Goal: Task Accomplishment & Management: Use online tool/utility

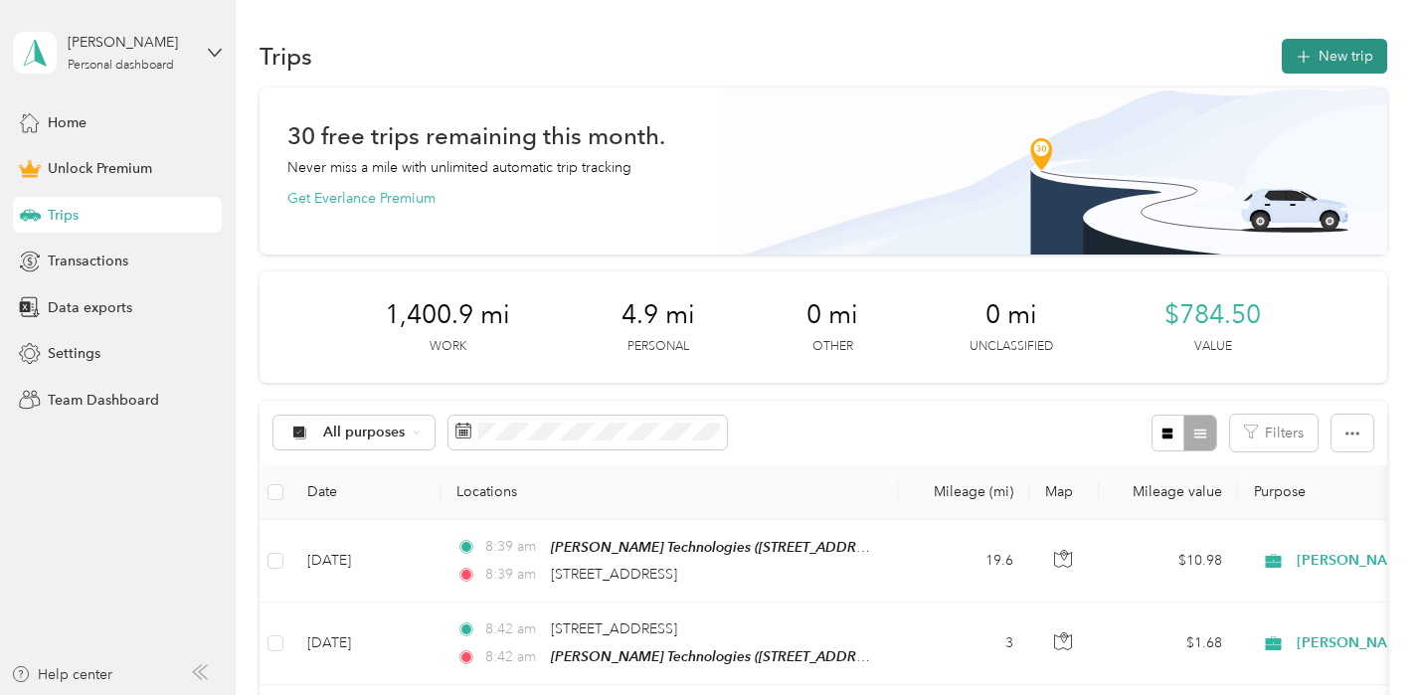
click at [1341, 52] on button "New trip" at bounding box center [1334, 56] width 105 height 35
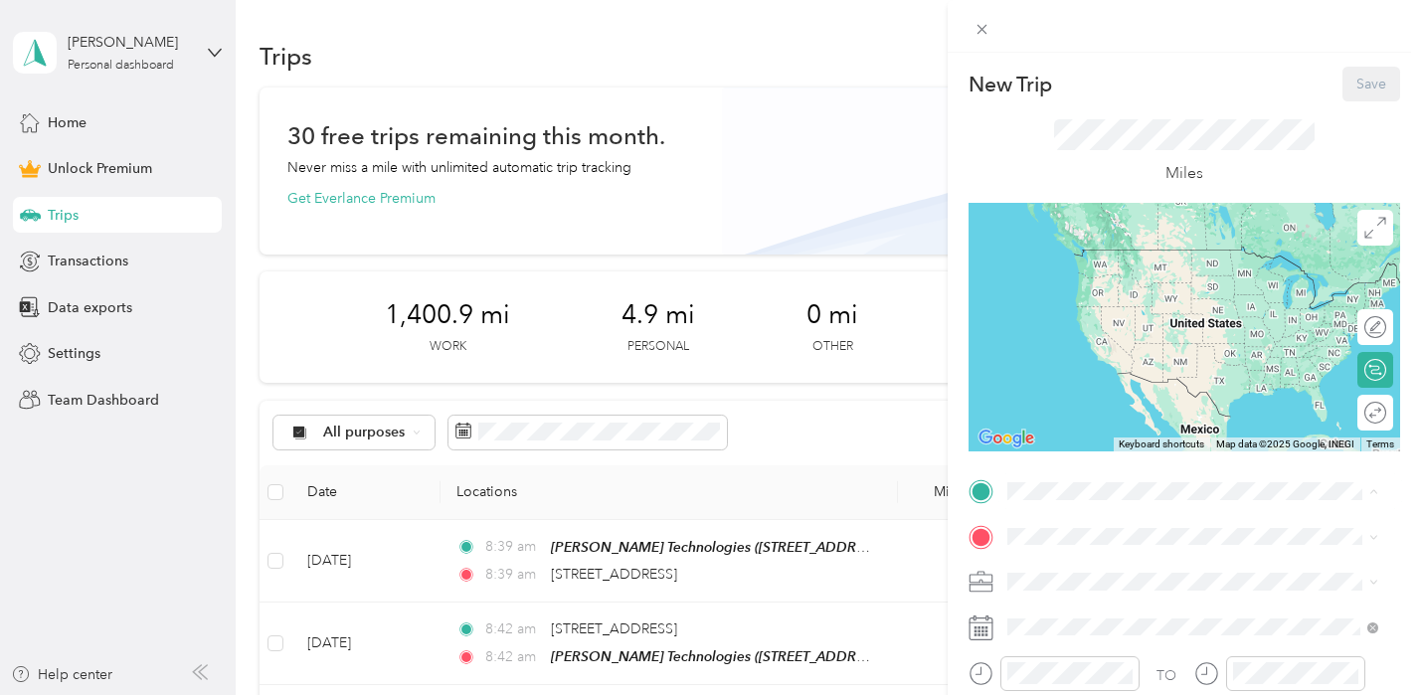
drag, startPoint x: 1078, startPoint y: 266, endPoint x: 1063, endPoint y: 109, distance: 156.9
click at [1078, 266] on div "[PERSON_NAME] Technologies [STREET_ADDRESS][US_STATE]" at bounding box center [1148, 269] width 208 height 42
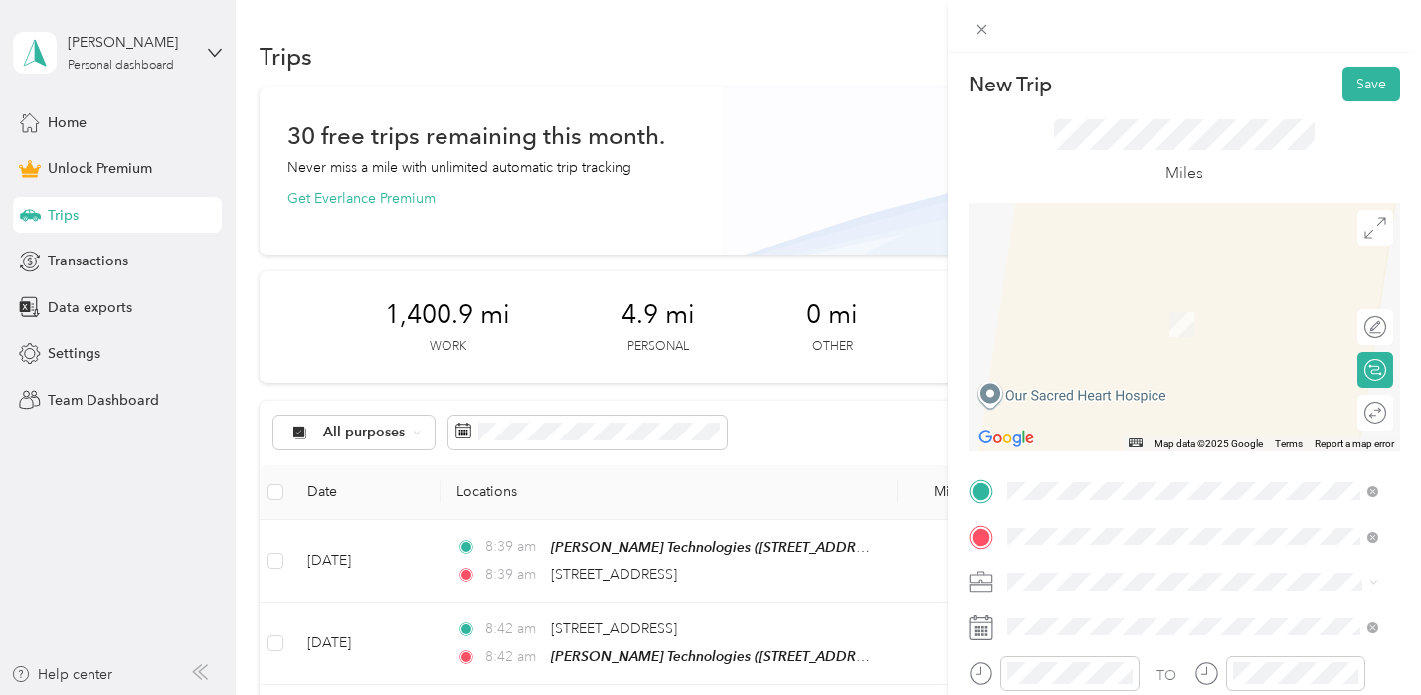
click at [1080, 299] on span "[STREET_ADDRESS][PERSON_NAME][US_STATE]" at bounding box center [1198, 294] width 309 height 18
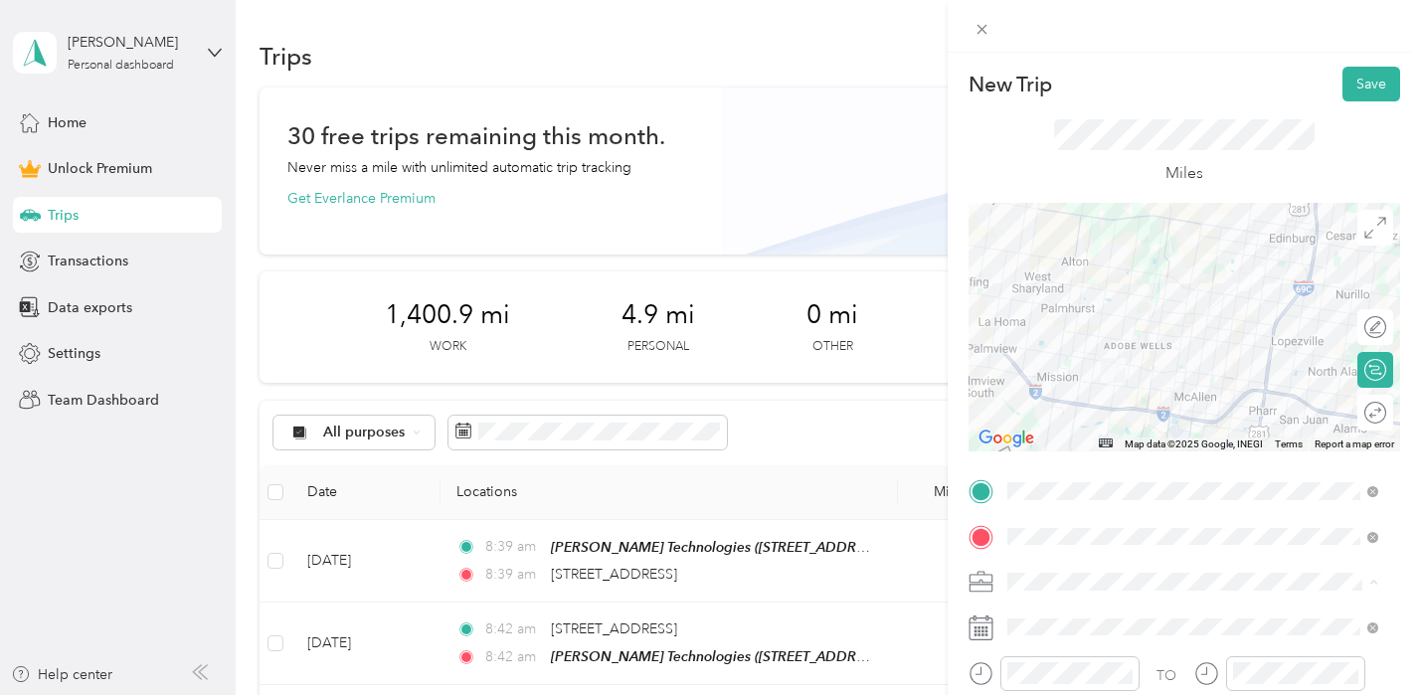
click at [1076, 373] on span "[PERSON_NAME] Technologies" at bounding box center [1114, 372] width 199 height 17
click at [1348, 91] on button "Save" at bounding box center [1372, 84] width 58 height 35
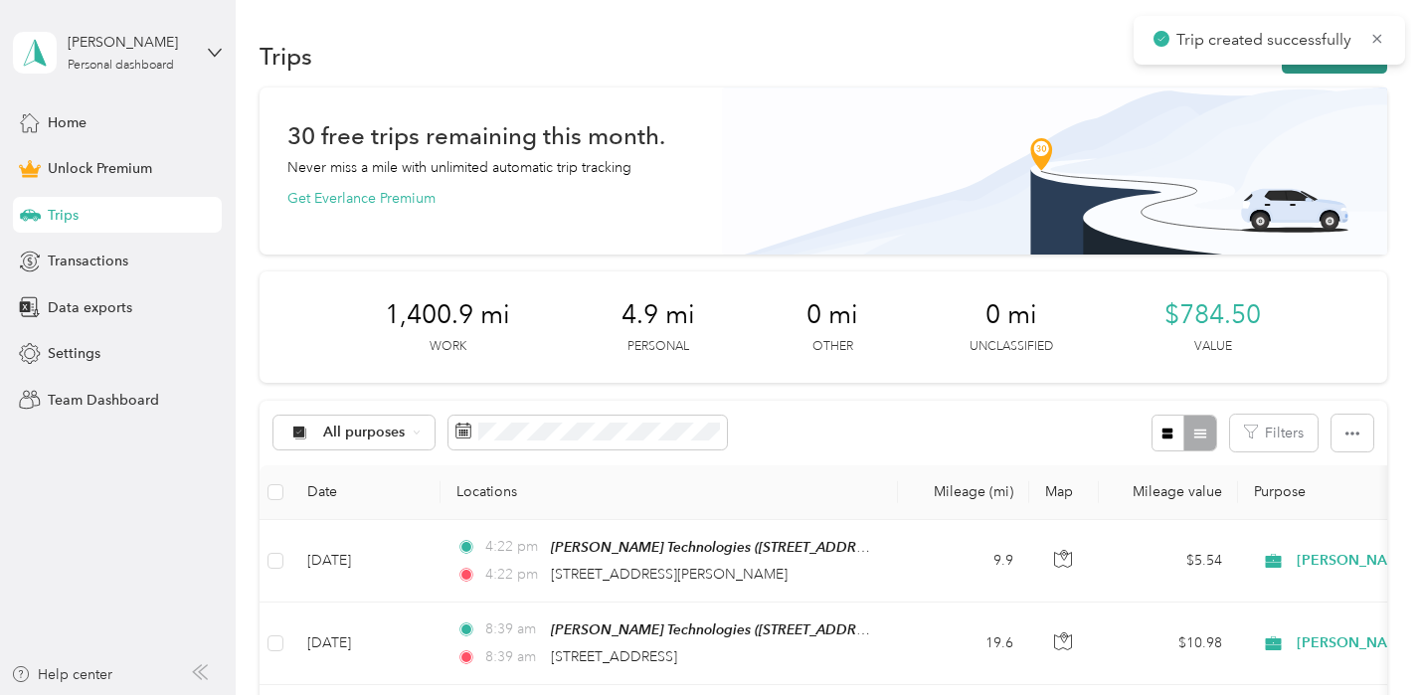
click at [1302, 71] on button "New trip" at bounding box center [1334, 56] width 105 height 35
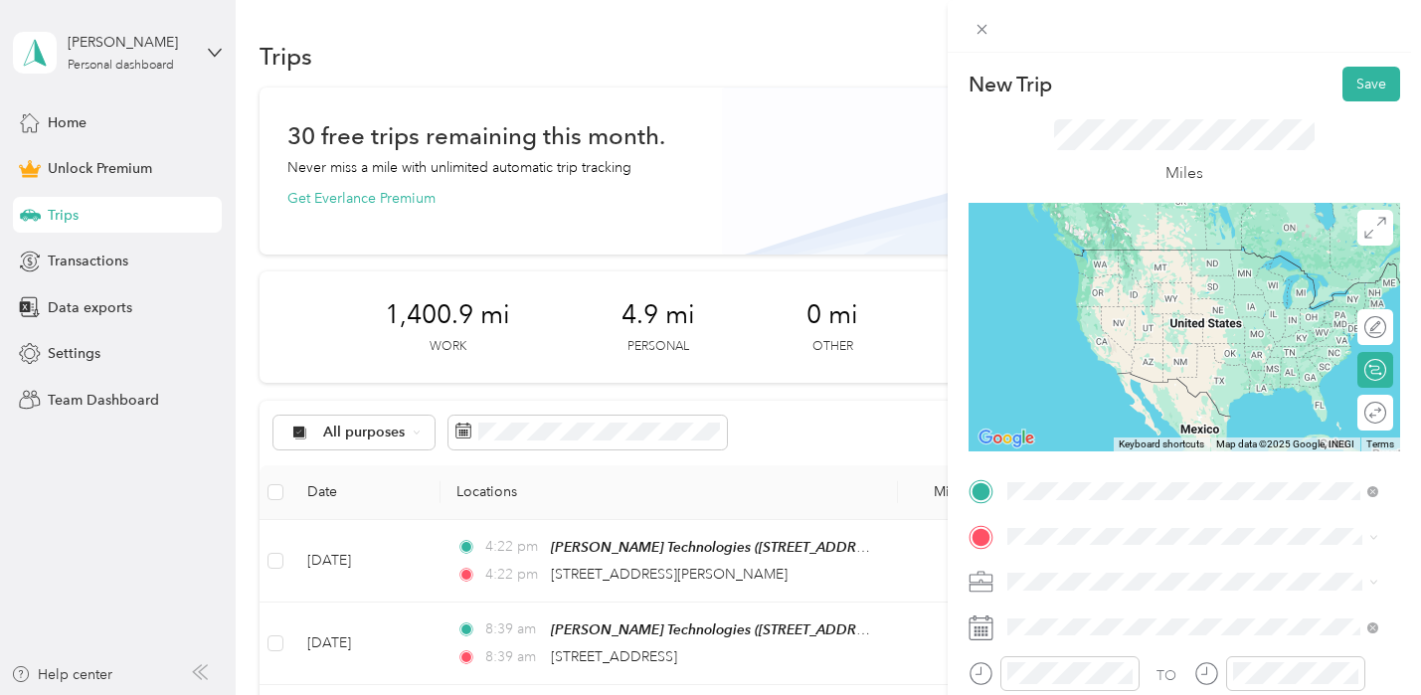
click at [1096, 259] on span "[STREET_ADDRESS][PERSON_NAME][US_STATE]" at bounding box center [1198, 250] width 309 height 18
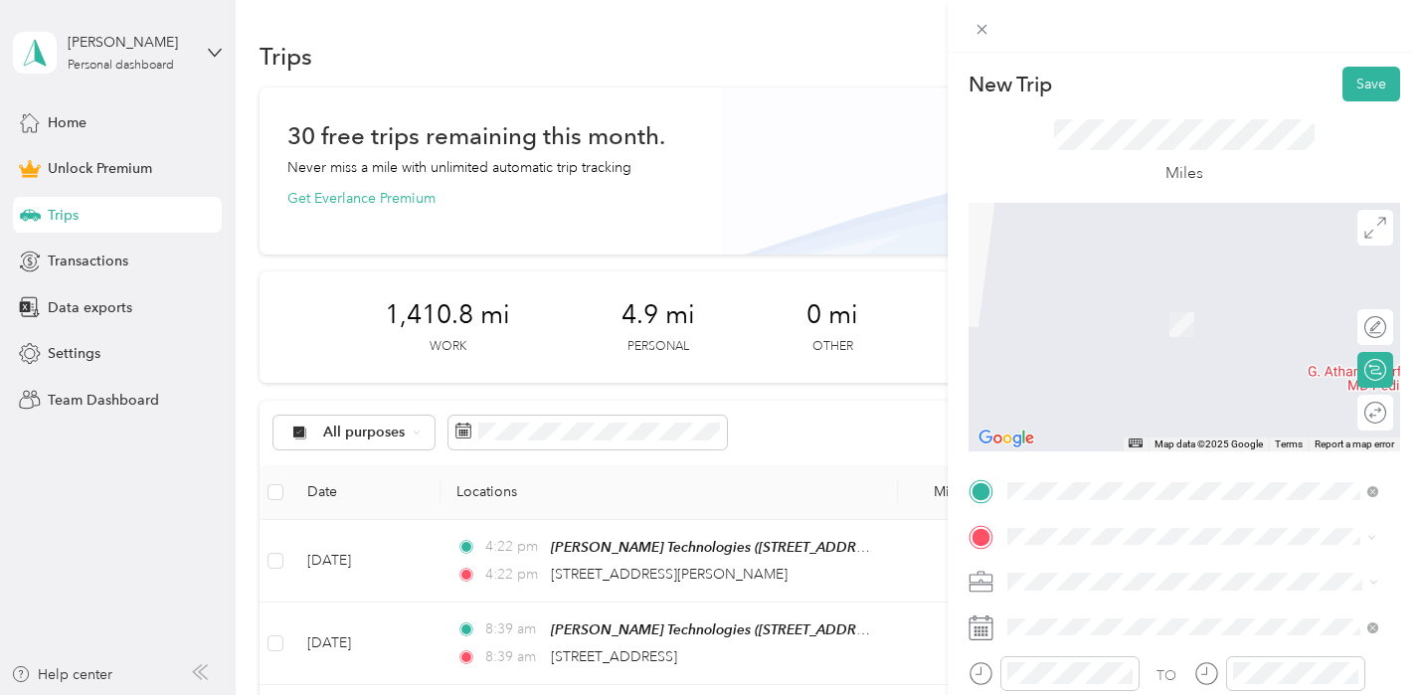
click at [1103, 298] on span "[STREET_ADDRESS][US_STATE]" at bounding box center [1143, 294] width 199 height 18
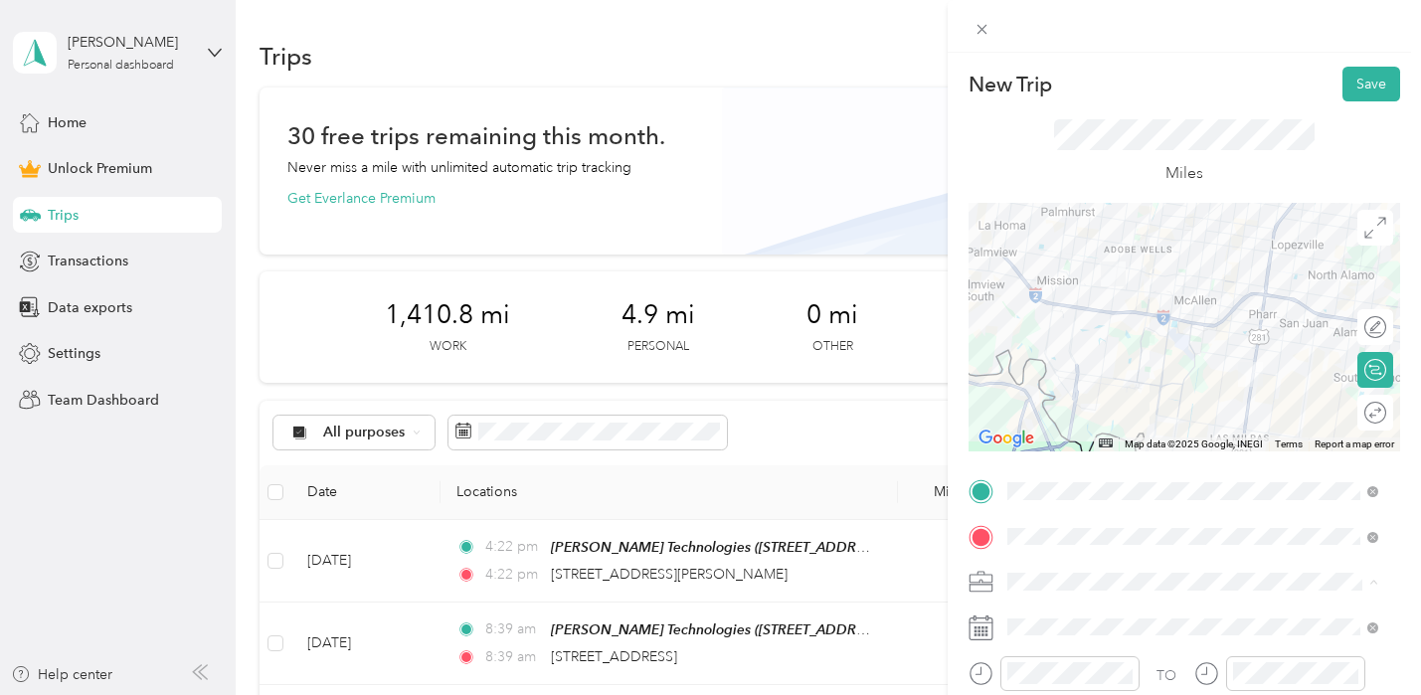
click at [1070, 367] on span "[PERSON_NAME] Technologies" at bounding box center [1114, 372] width 199 height 17
click at [1352, 93] on button "Save" at bounding box center [1372, 84] width 58 height 35
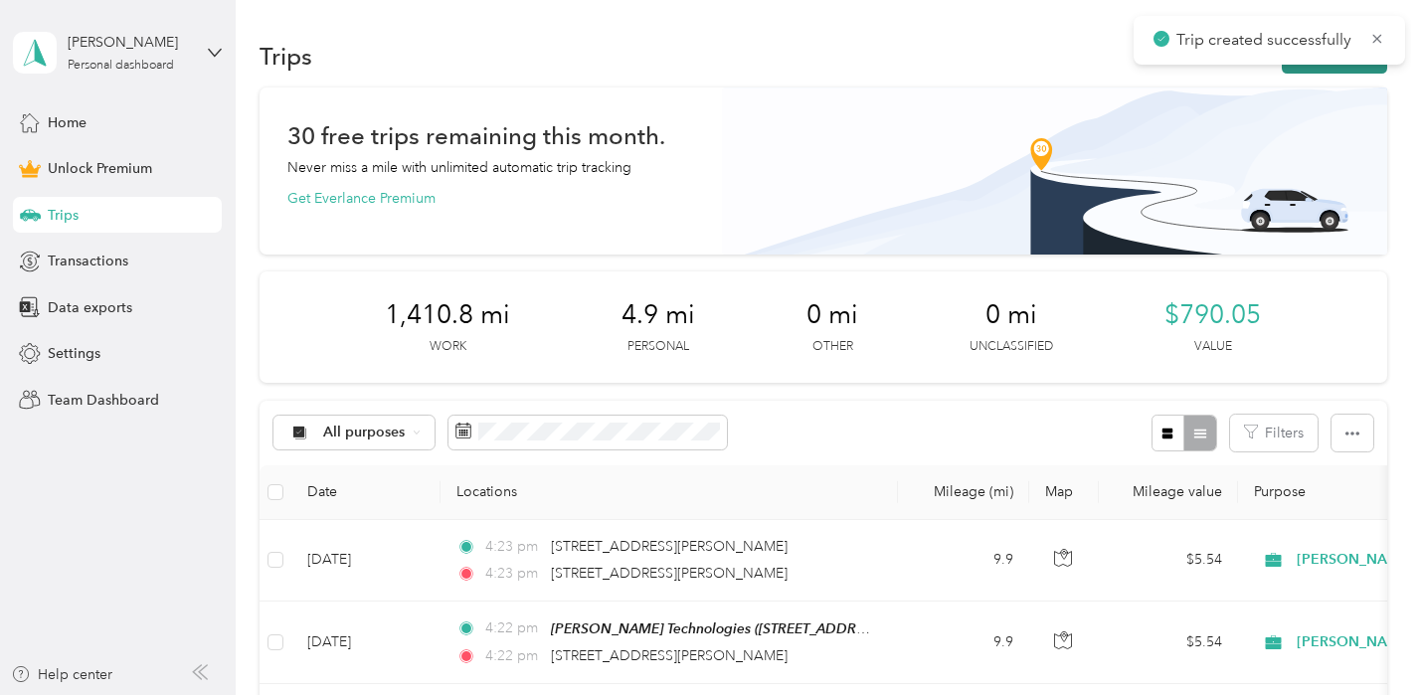
click at [1316, 67] on button "New trip" at bounding box center [1334, 56] width 105 height 35
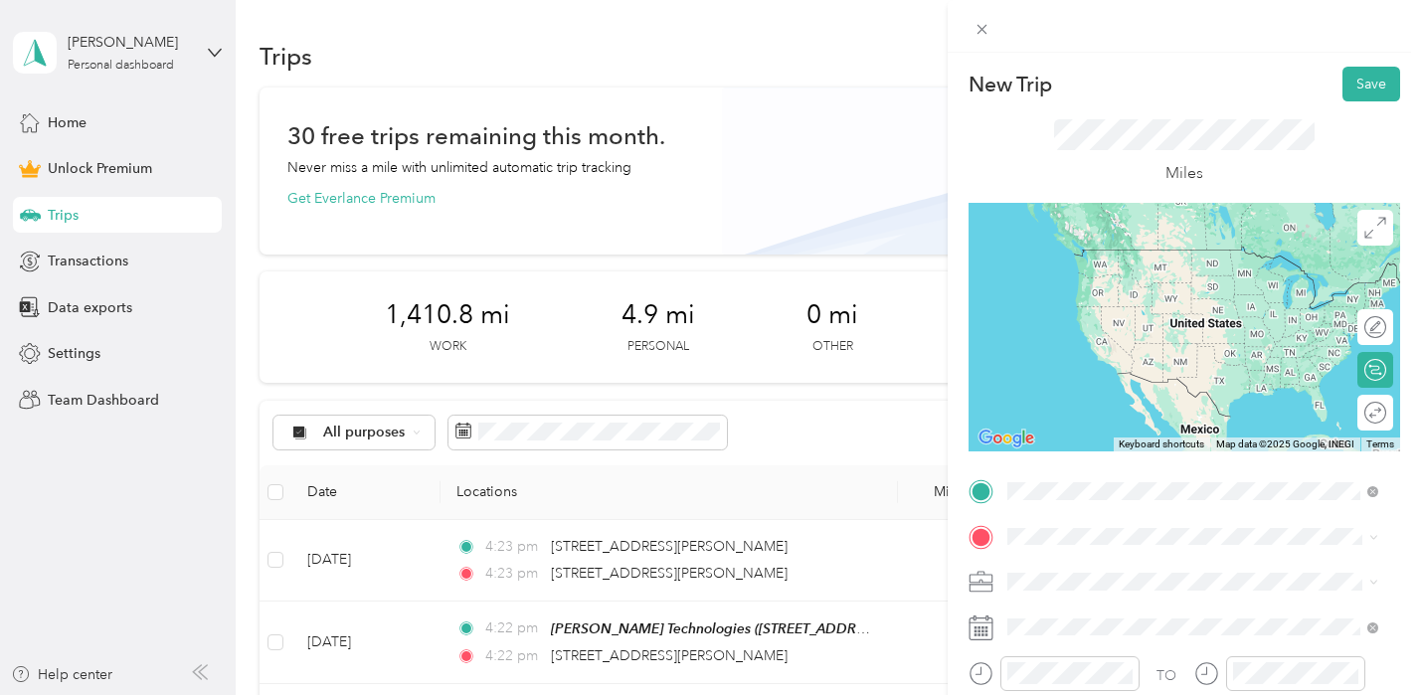
click at [1088, 250] on span "[STREET_ADDRESS][US_STATE]" at bounding box center [1143, 250] width 199 height 18
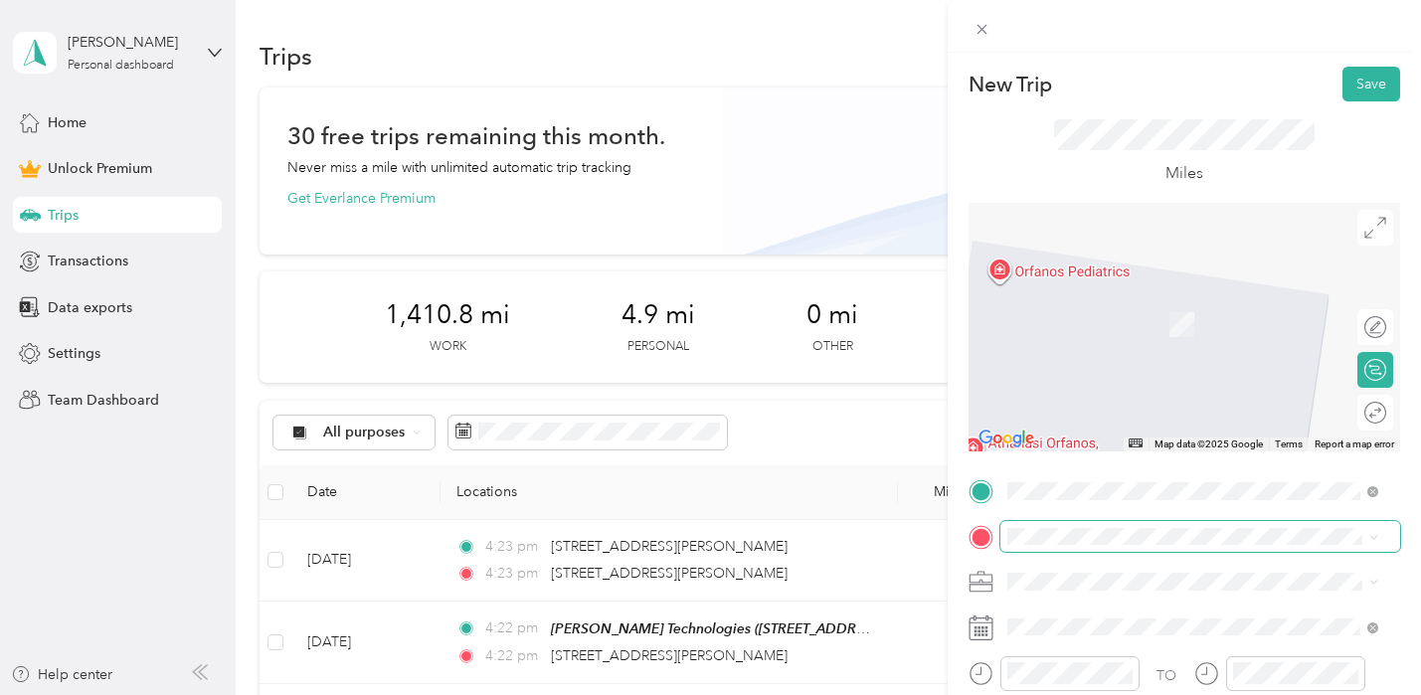
click at [1042, 526] on span at bounding box center [1201, 537] width 400 height 32
click at [1131, 325] on span "[STREET_ADDRESS][US_STATE]" at bounding box center [1143, 323] width 199 height 17
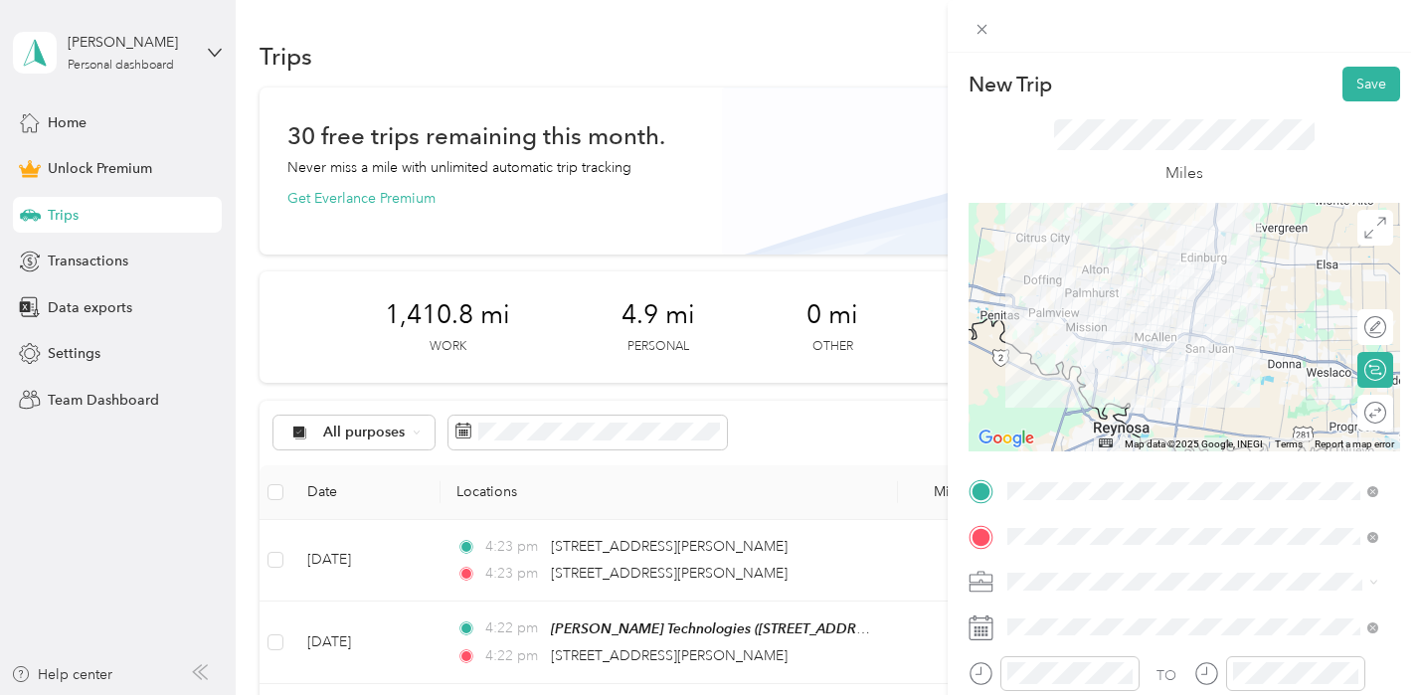
click at [1077, 380] on div "[PERSON_NAME] Technologies" at bounding box center [1193, 372] width 357 height 21
click at [1356, 84] on button "Save" at bounding box center [1372, 84] width 58 height 35
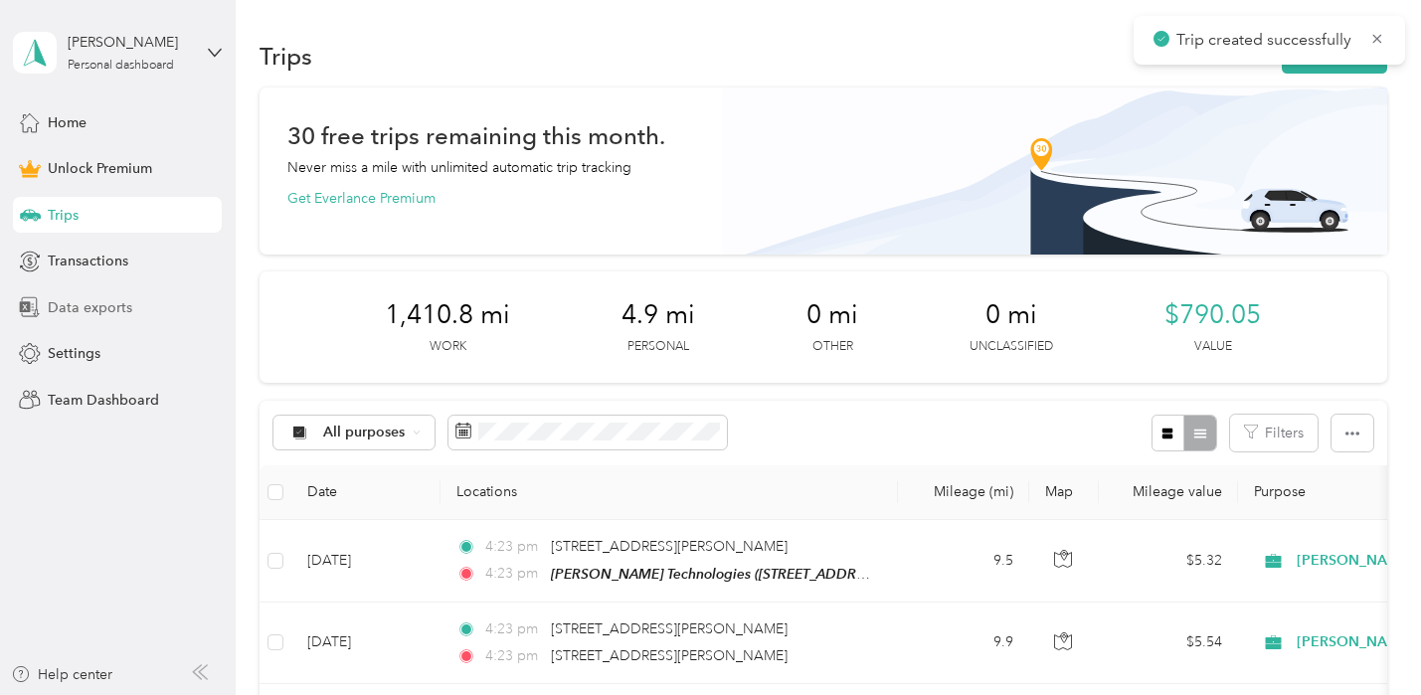
click at [103, 313] on span "Data exports" at bounding box center [90, 307] width 85 height 21
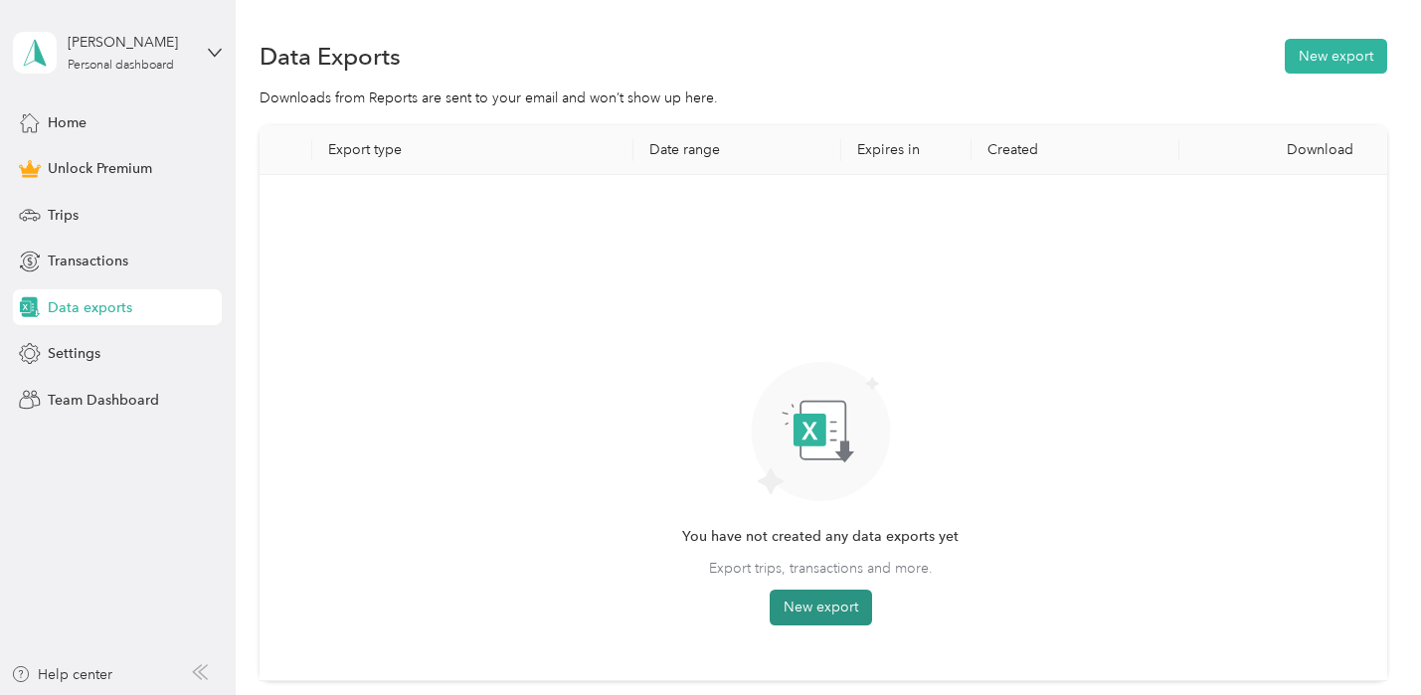
click at [824, 613] on button "New export" at bounding box center [821, 608] width 102 height 36
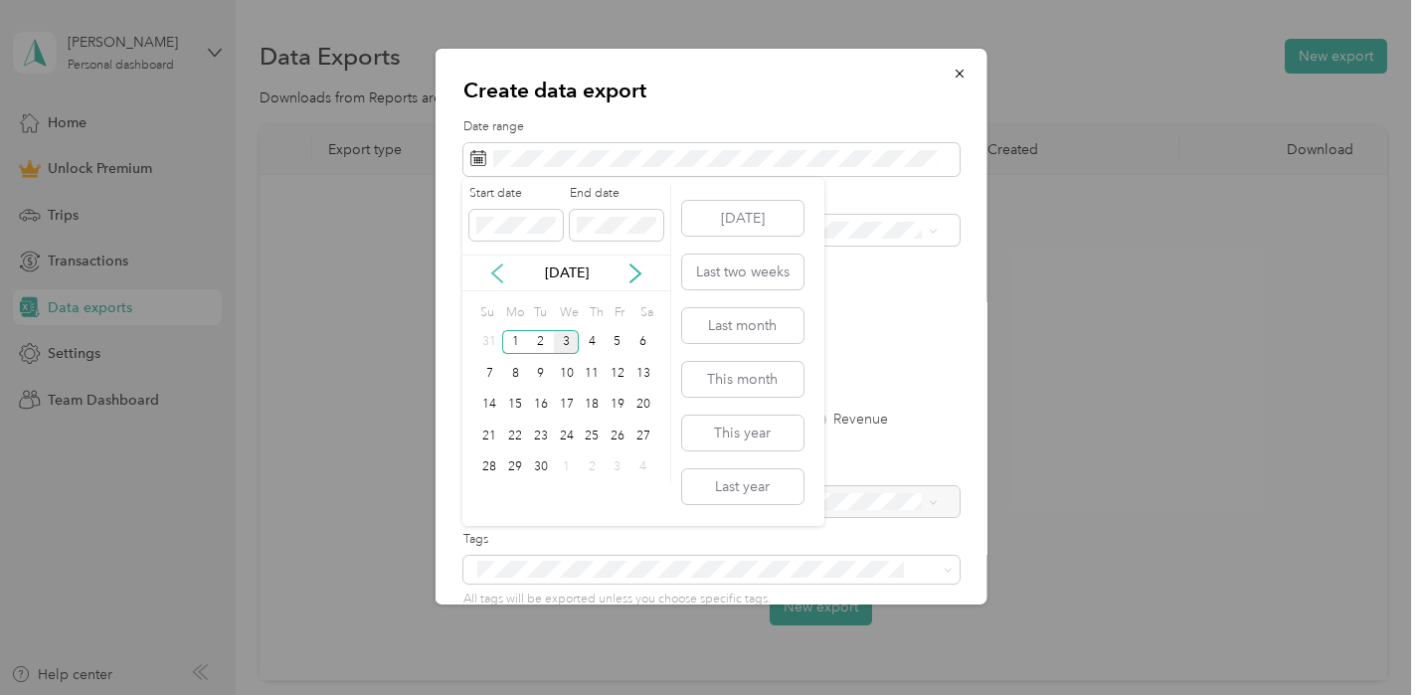
click at [490, 271] on icon at bounding box center [497, 274] width 20 height 20
click at [590, 439] on div "21" at bounding box center [592, 436] width 26 height 25
click at [623, 210] on span at bounding box center [617, 226] width 94 height 32
click at [539, 269] on p "[DATE]" at bounding box center [567, 273] width 84 height 21
click at [633, 278] on icon at bounding box center [636, 274] width 20 height 20
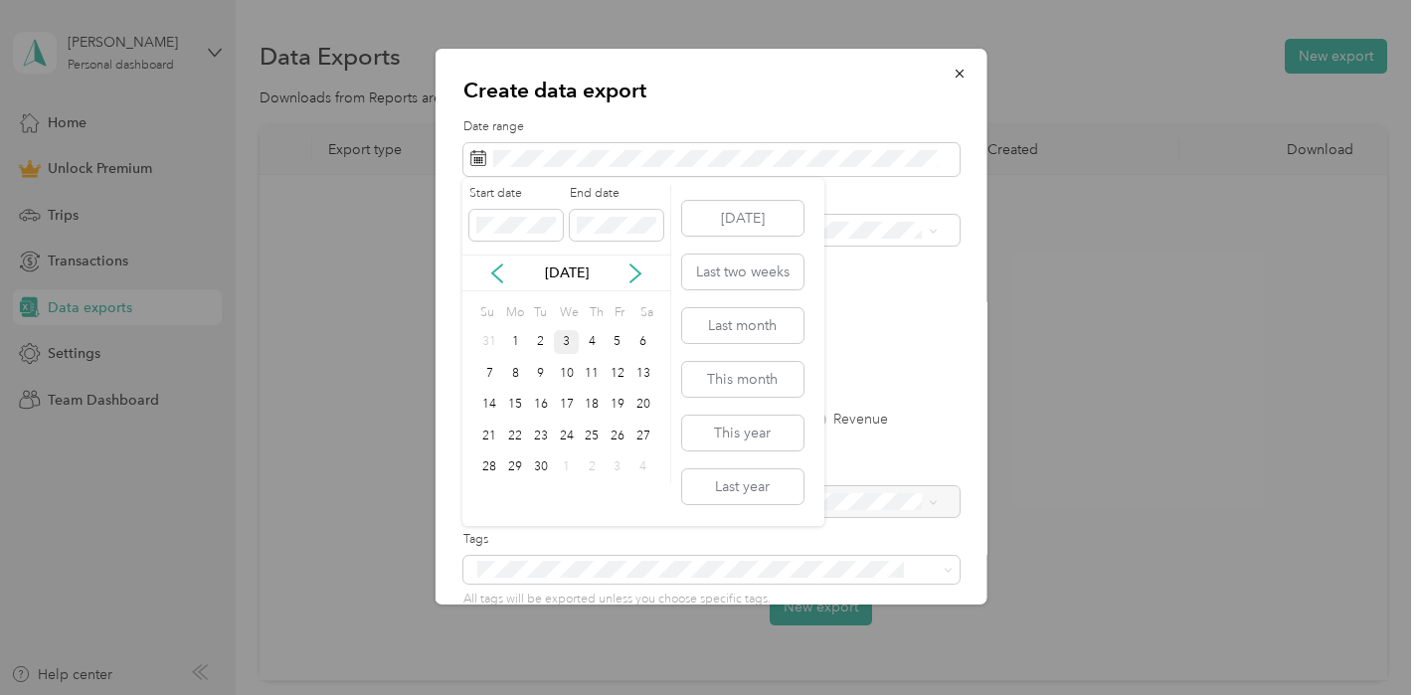
click at [560, 344] on div "3" at bounding box center [567, 342] width 26 height 25
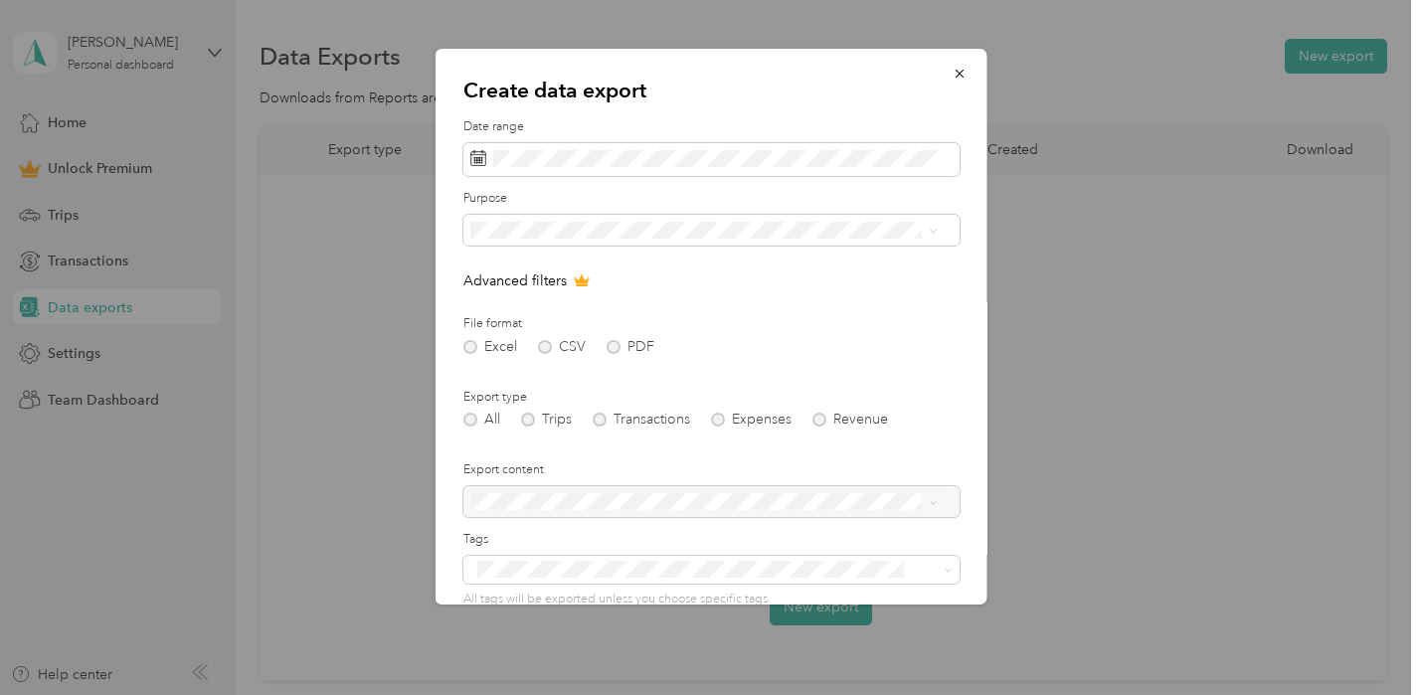
scroll to position [167, 0]
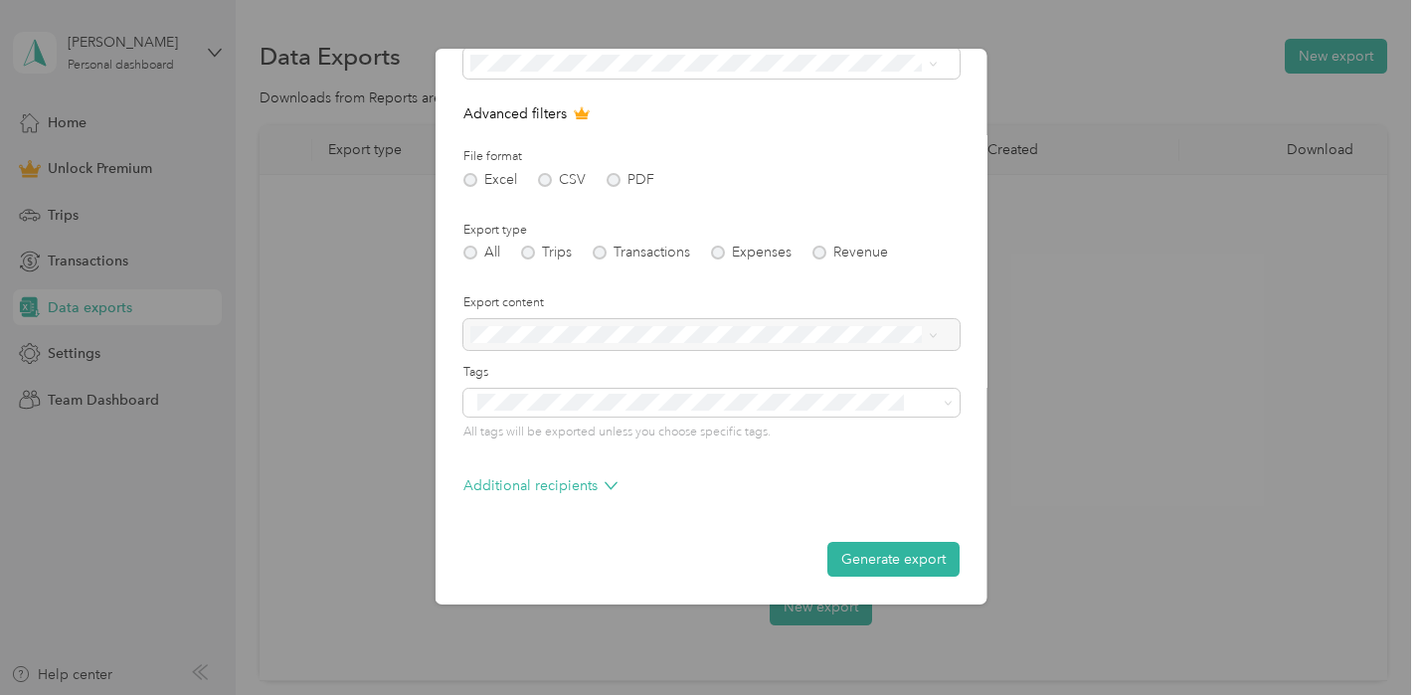
click at [529, 251] on div "All Trips Transactions Expenses Revenue" at bounding box center [711, 253] width 496 height 14
click at [530, 254] on div "All Trips Transactions Expenses Revenue" at bounding box center [711, 253] width 496 height 14
click at [871, 565] on button "Generate export" at bounding box center [893, 559] width 132 height 35
